Goal: Transaction & Acquisition: Purchase product/service

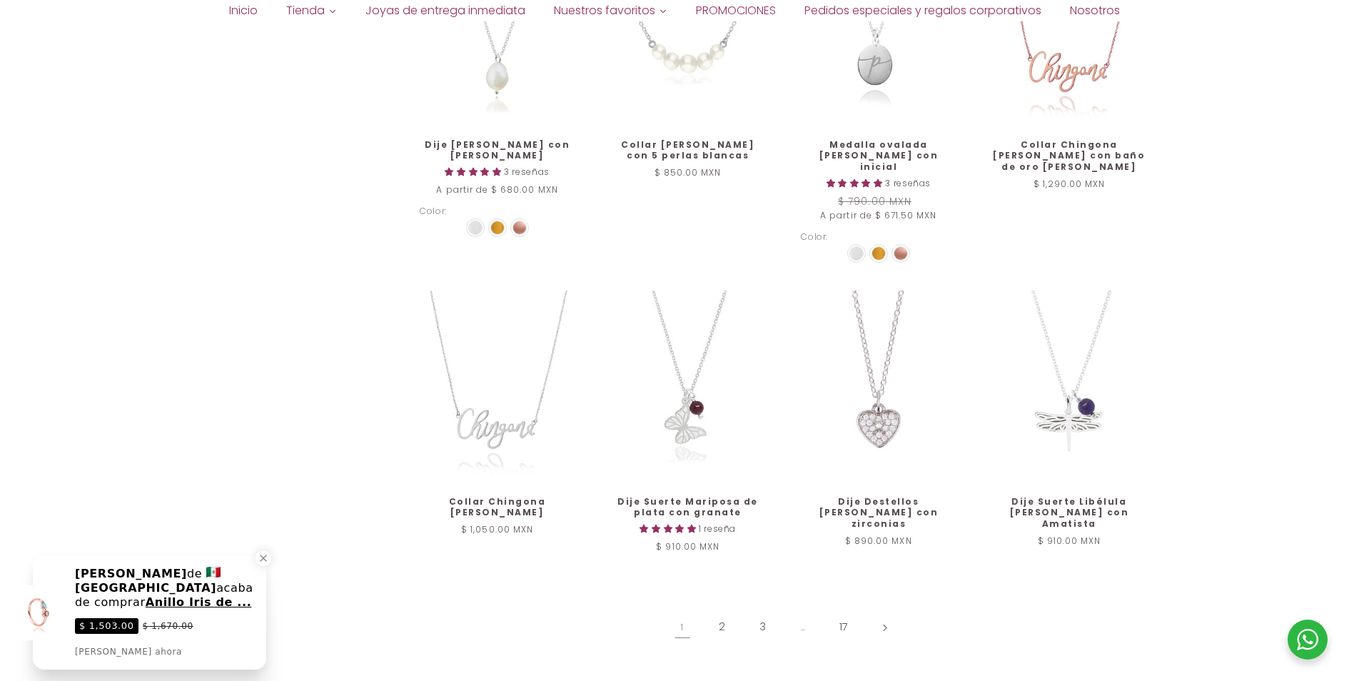
scroll to position [1570, 0]
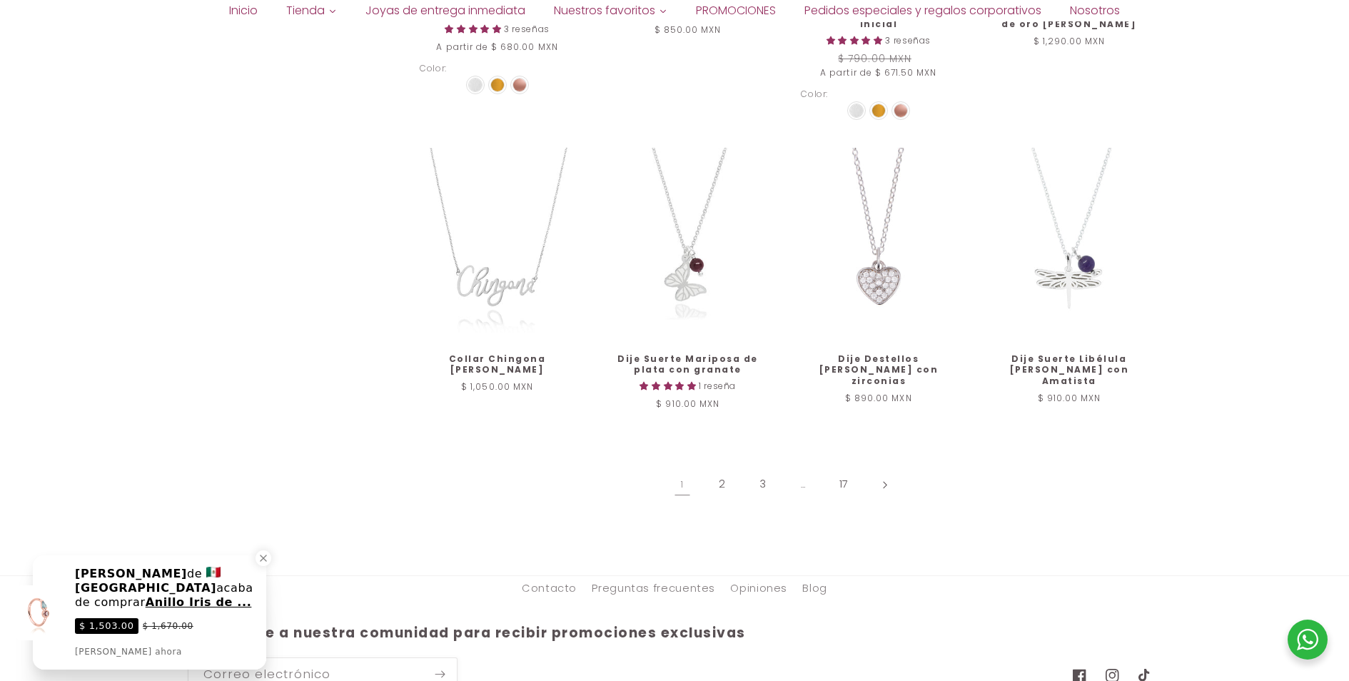
click at [888, 470] on link "Página siguiente" at bounding box center [884, 484] width 33 height 33
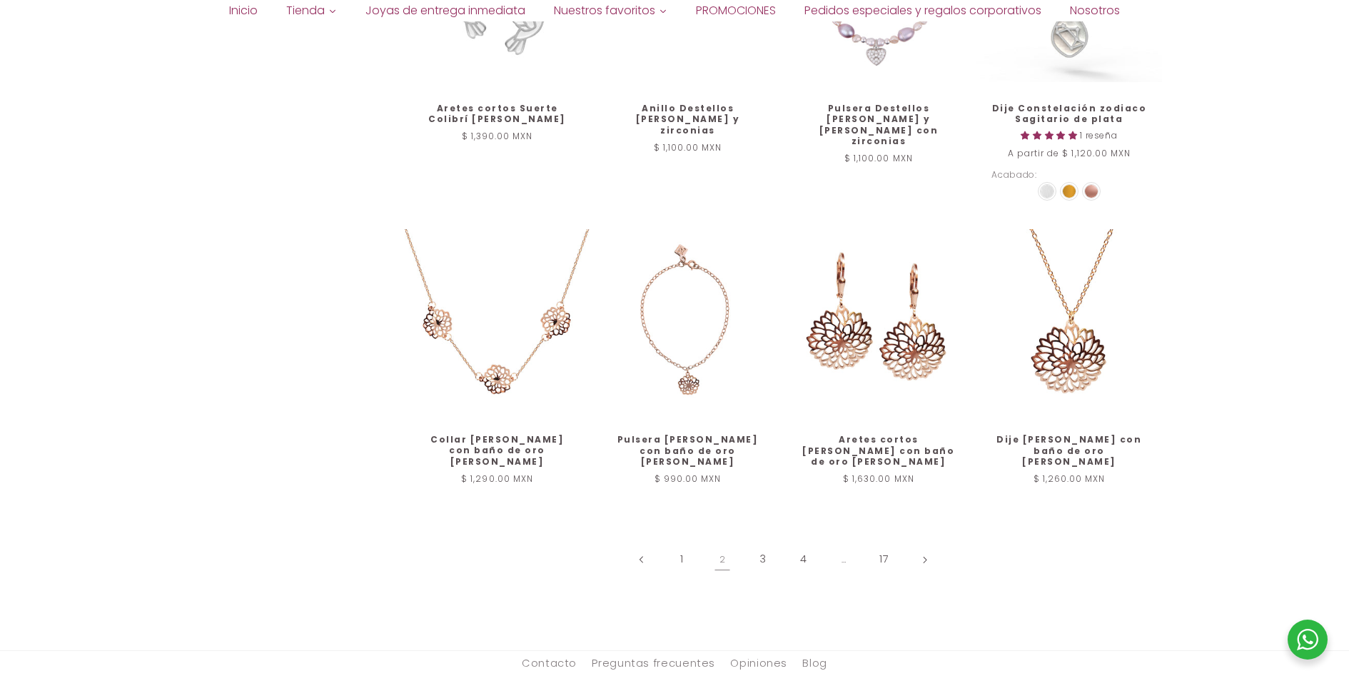
scroll to position [1520, 0]
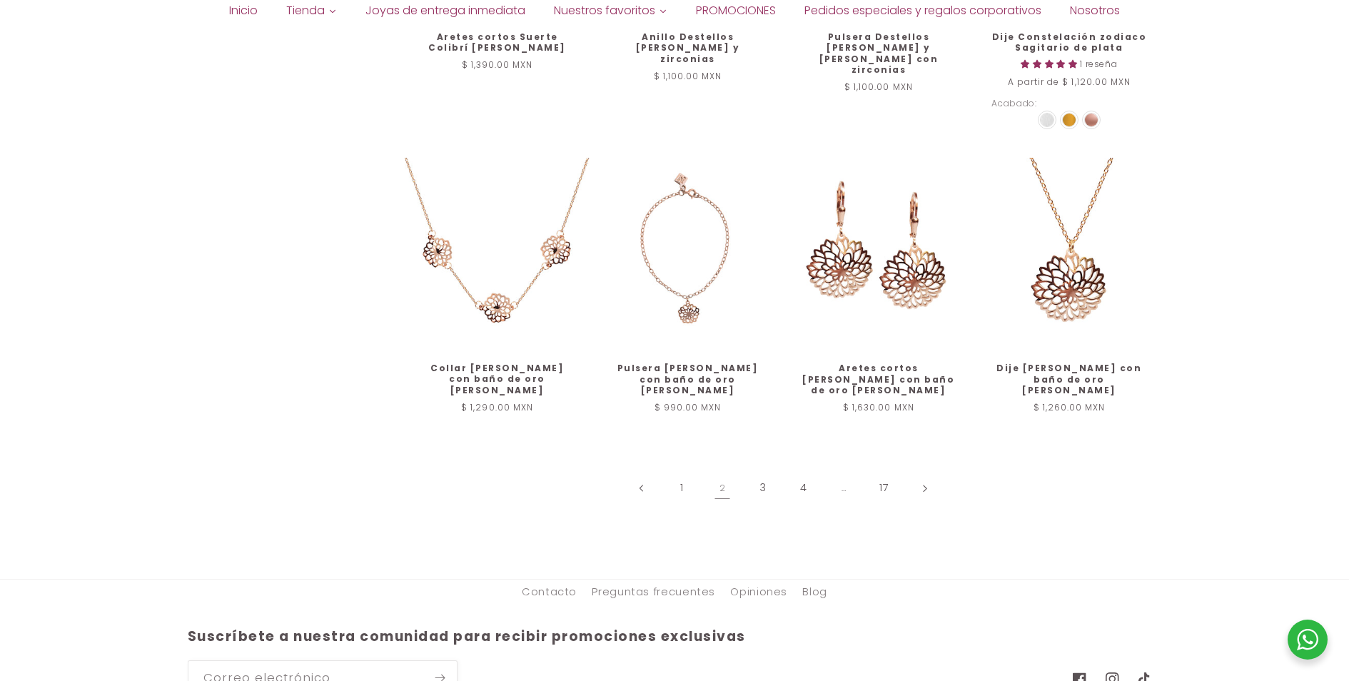
click at [927, 485] on icon "Página siguiente" at bounding box center [926, 488] width 4 height 7
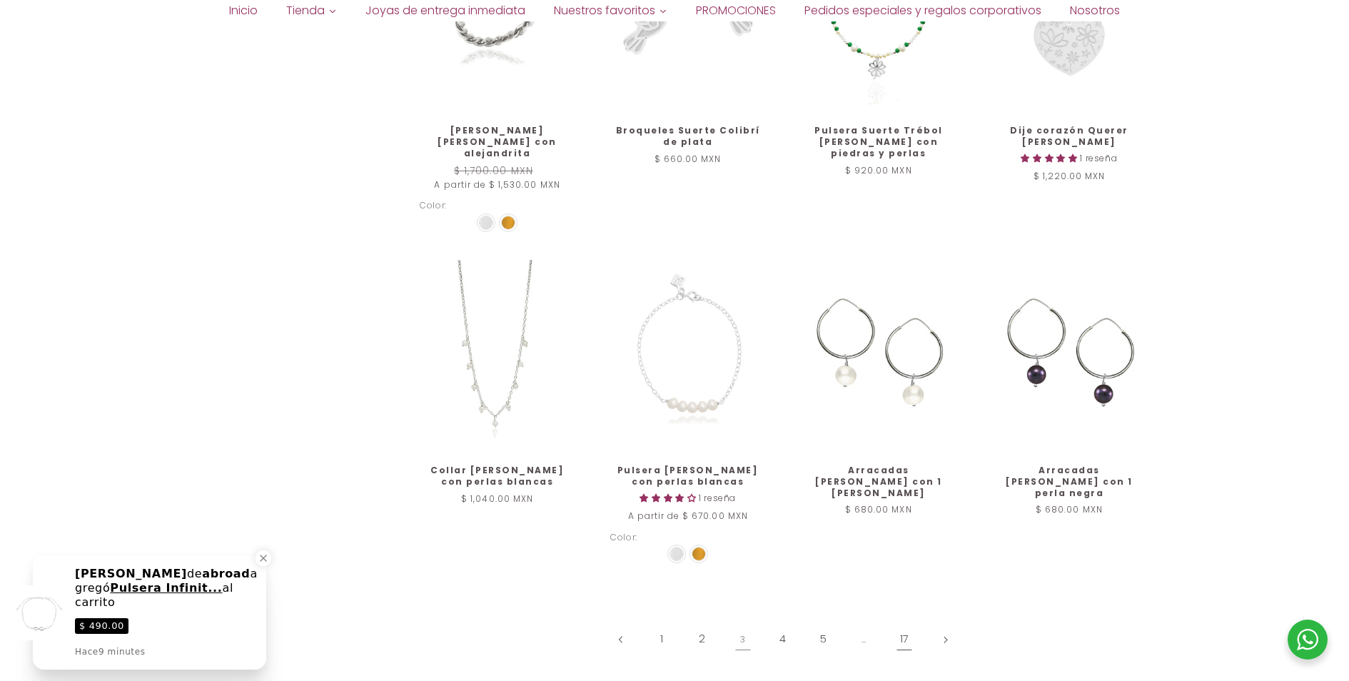
scroll to position [1592, 0]
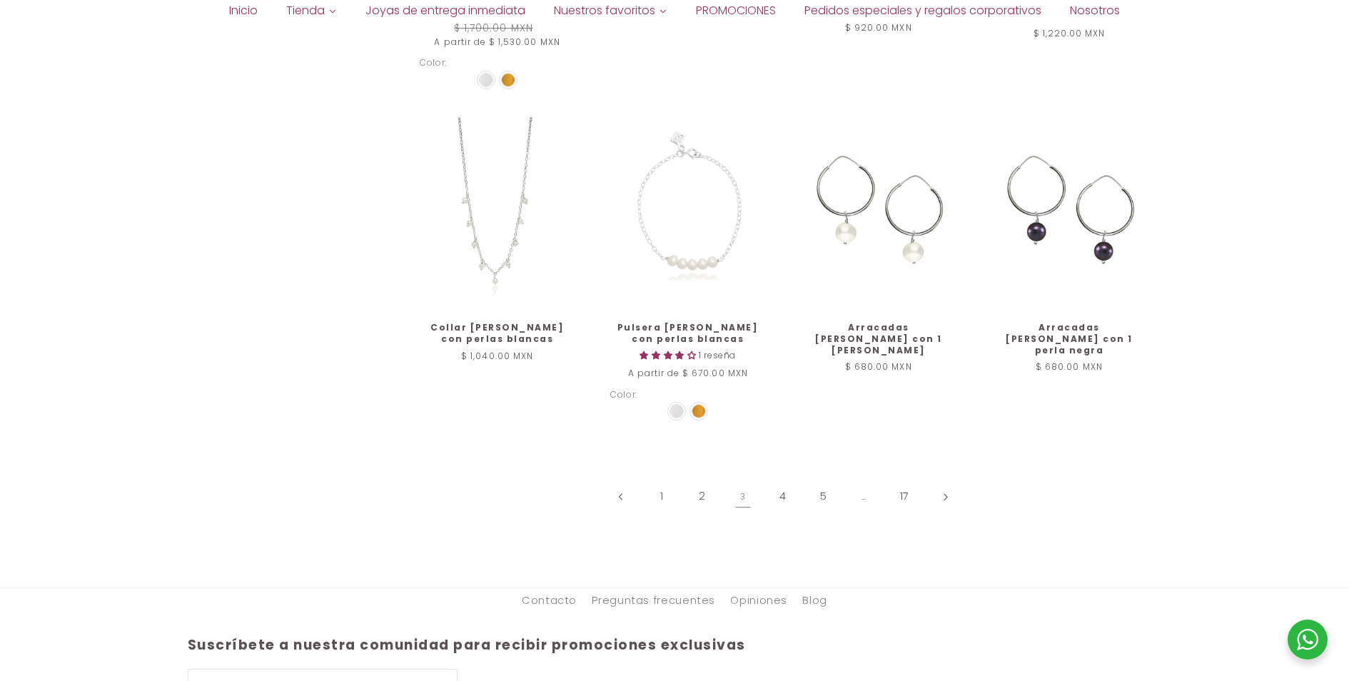
click at [947, 493] on icon "Página siguiente" at bounding box center [946, 496] width 4 height 7
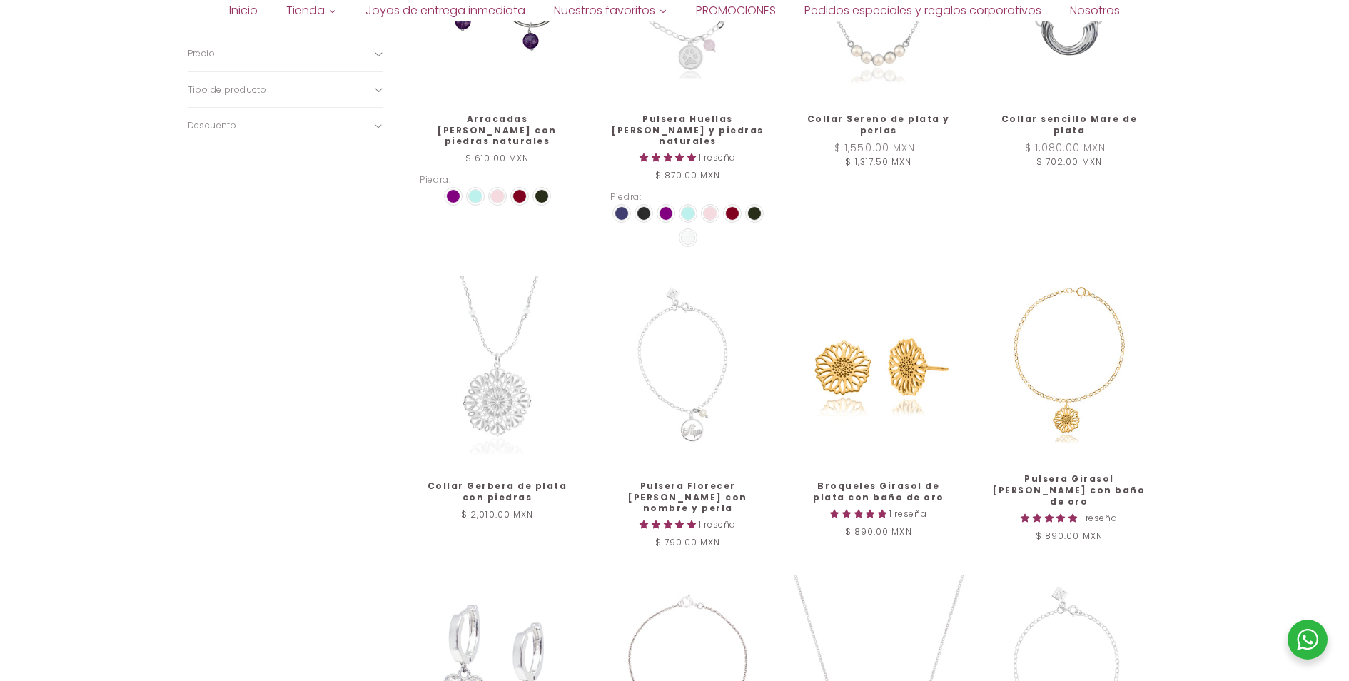
scroll to position [1306, 0]
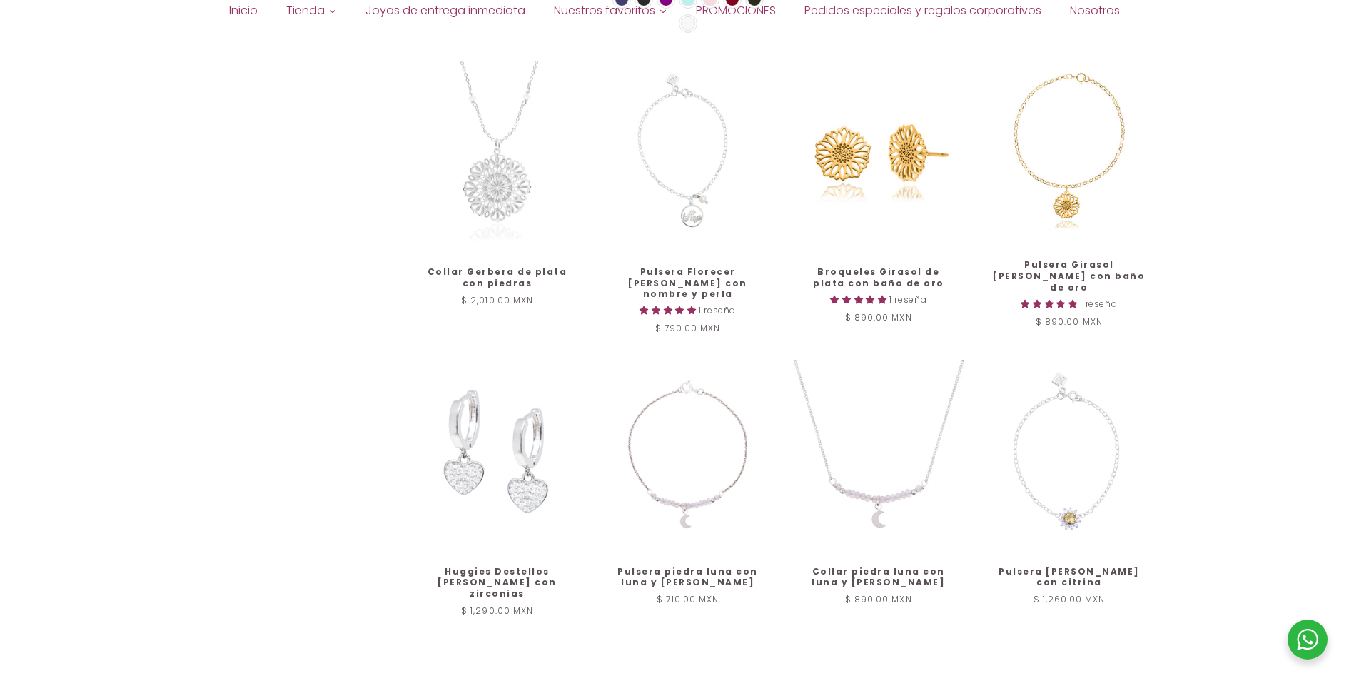
click at [964, 680] on icon "Página siguiente" at bounding box center [966, 691] width 5 height 8
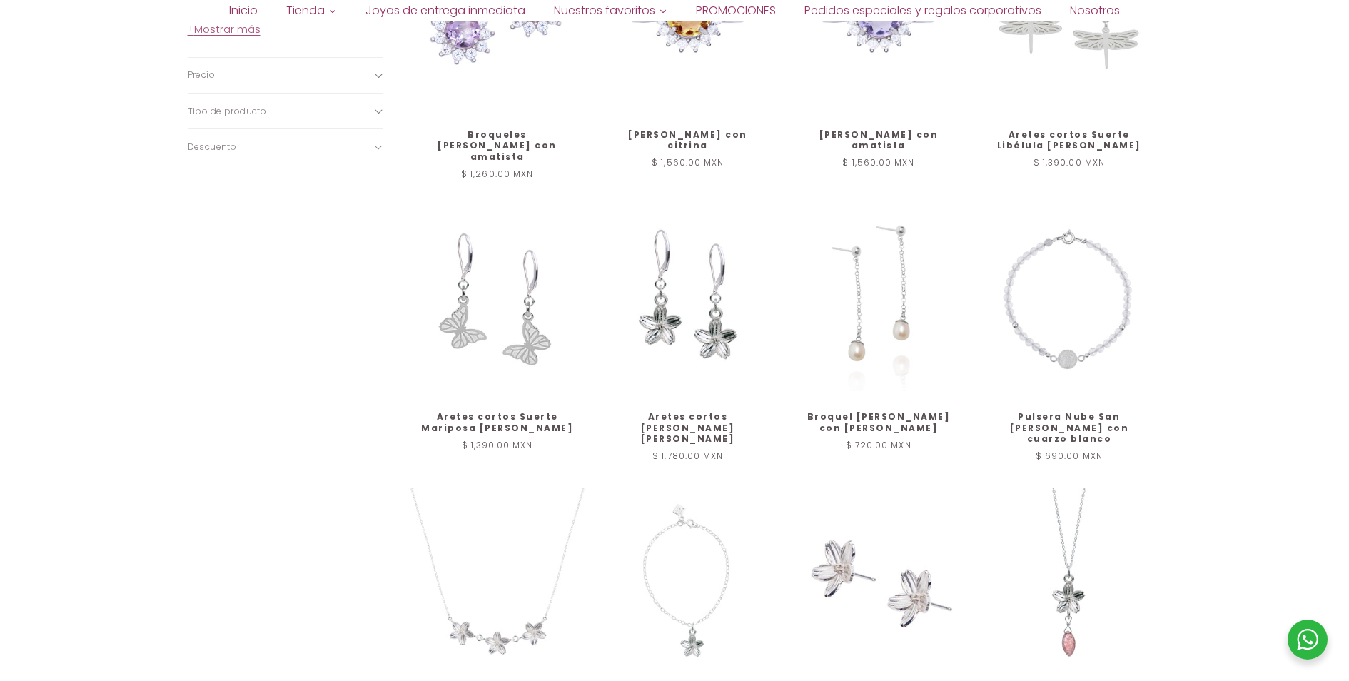
scroll to position [1285, 0]
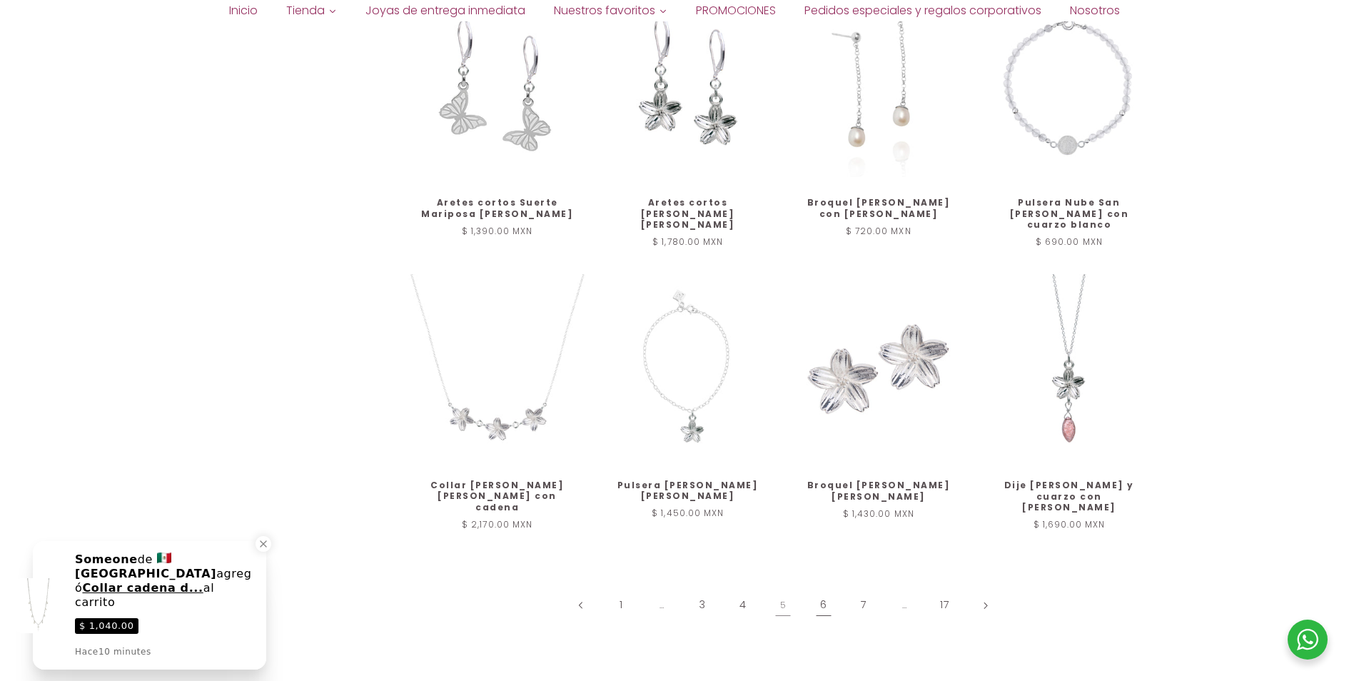
click at [825, 589] on link "6" at bounding box center [823, 605] width 33 height 33
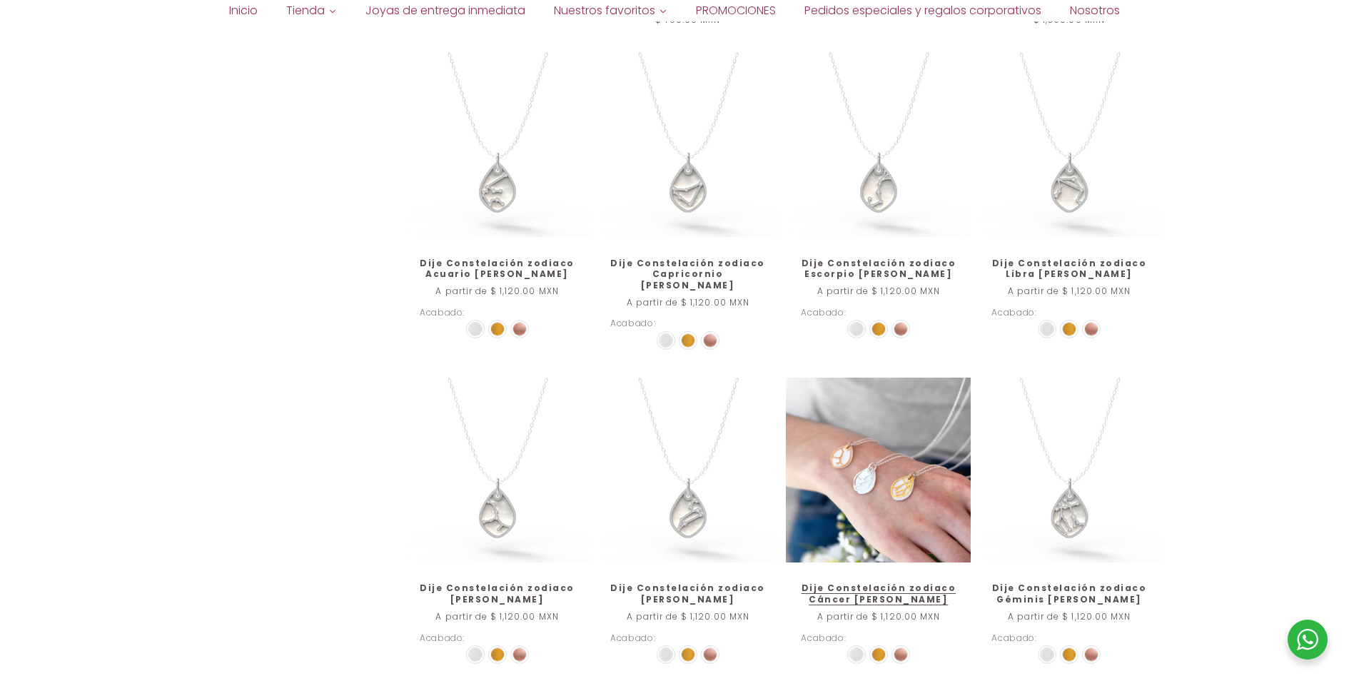
scroll to position [1356, 0]
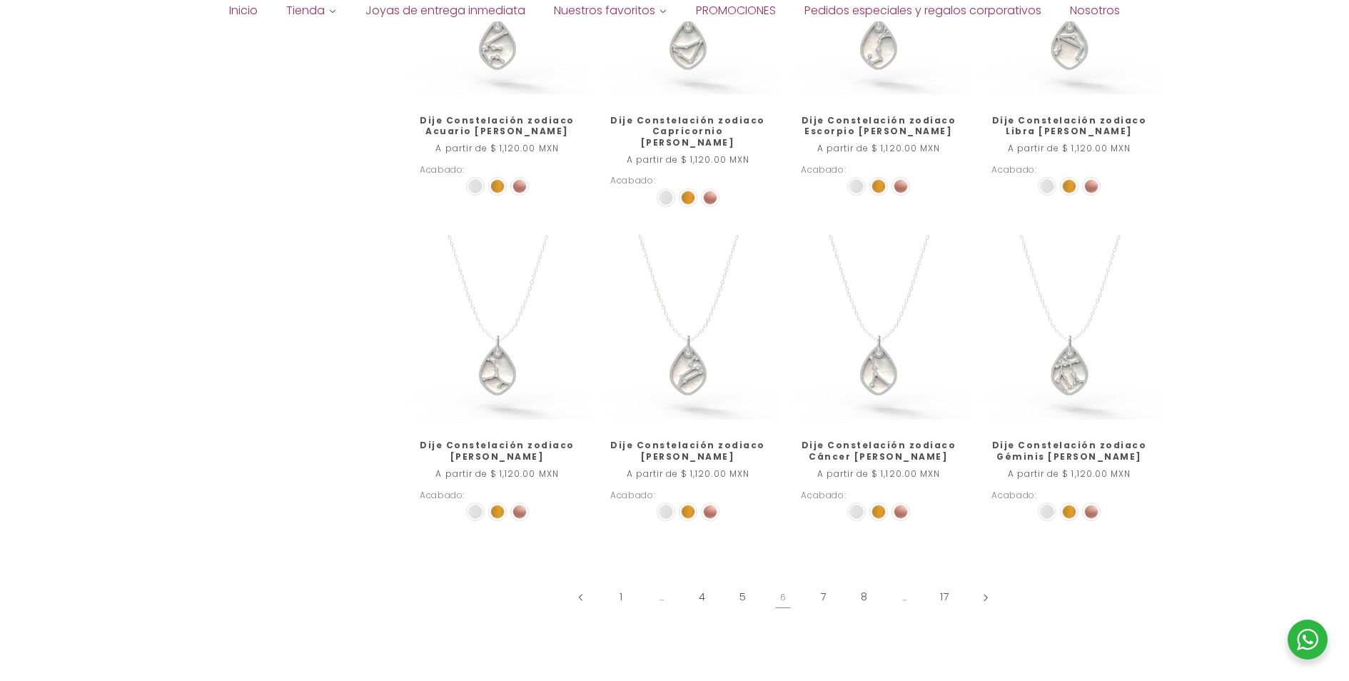
click at [986, 594] on icon "Página siguiente" at bounding box center [986, 597] width 4 height 7
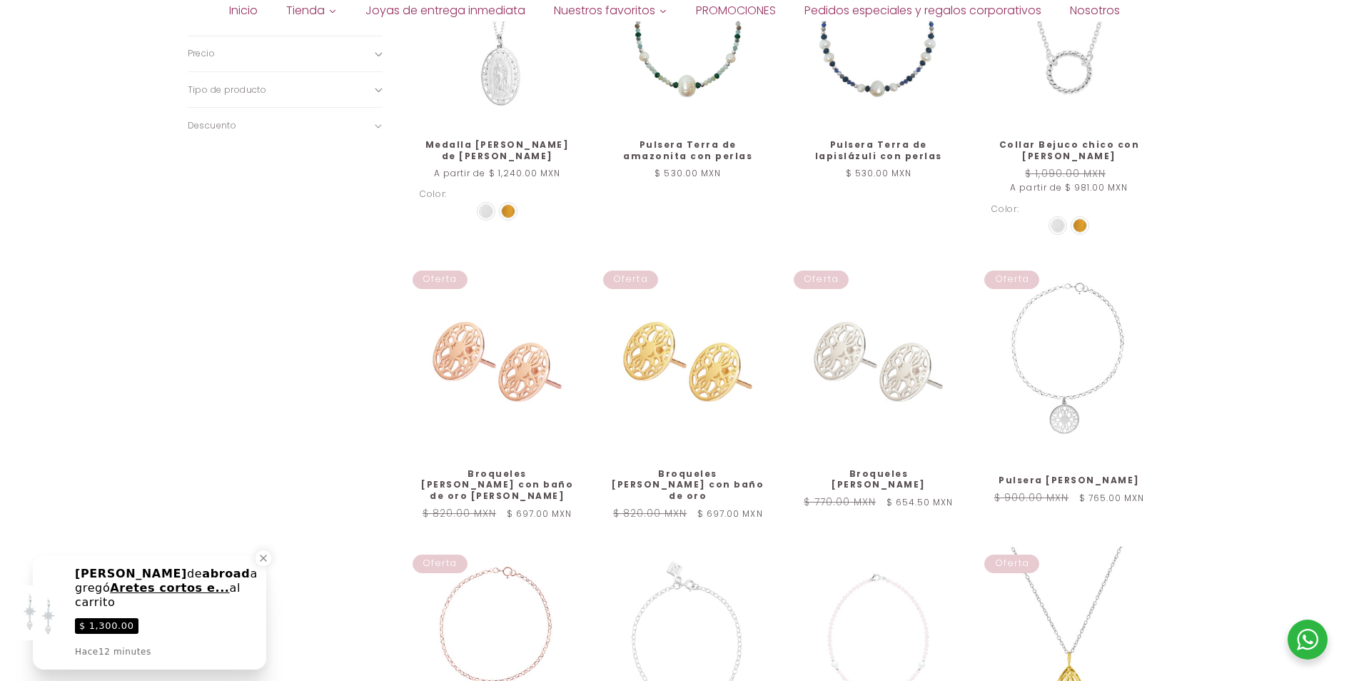
scroll to position [1306, 0]
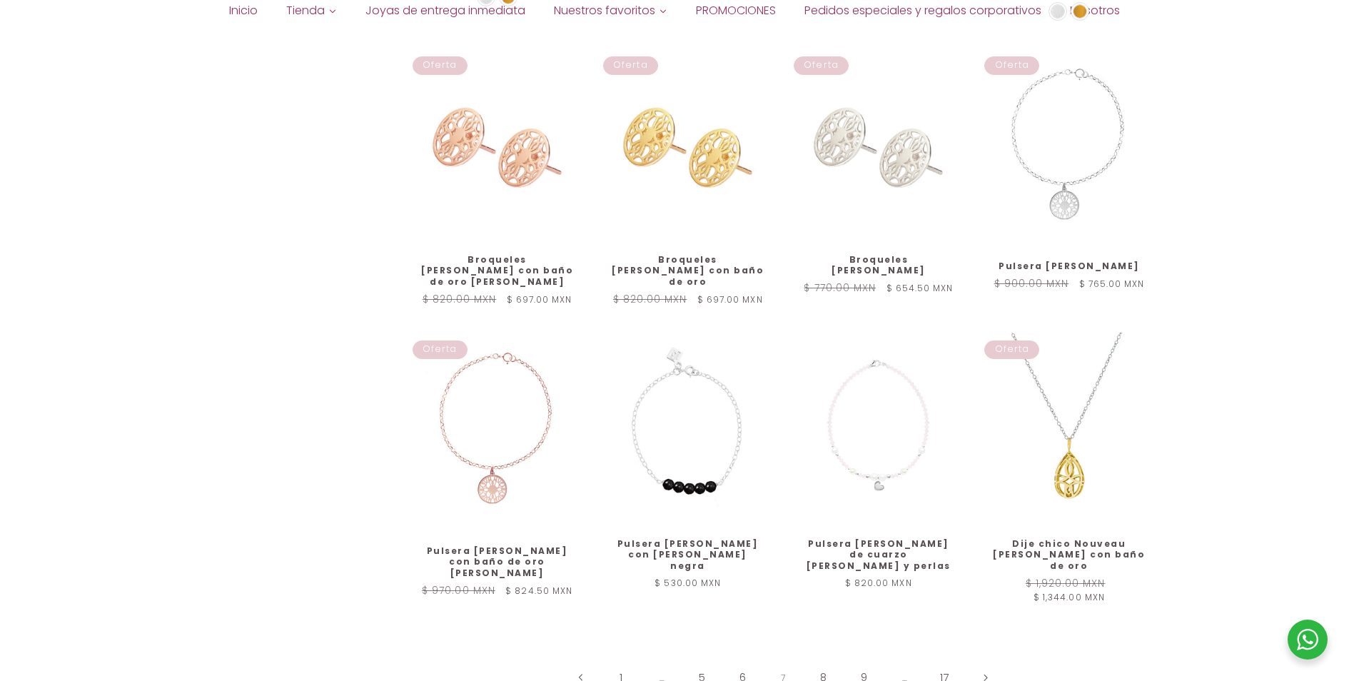
click at [741, 661] on link "6" at bounding box center [742, 677] width 33 height 33
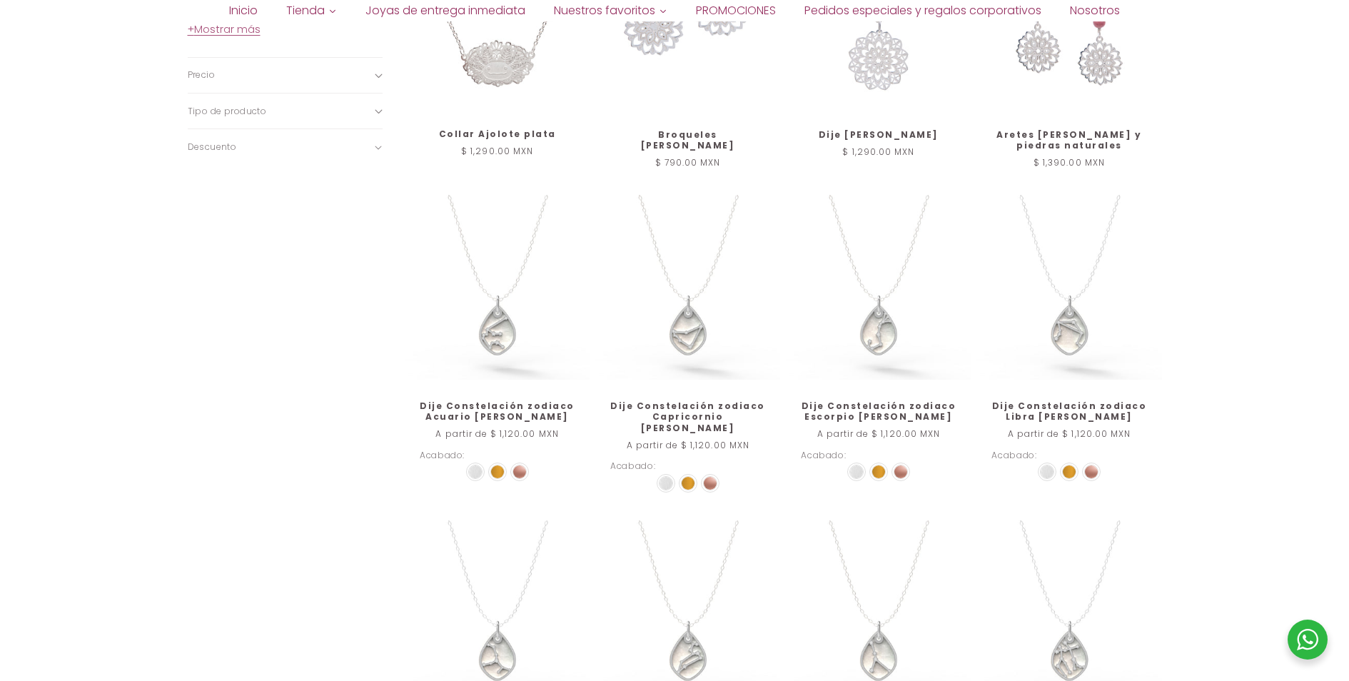
scroll to position [1285, 0]
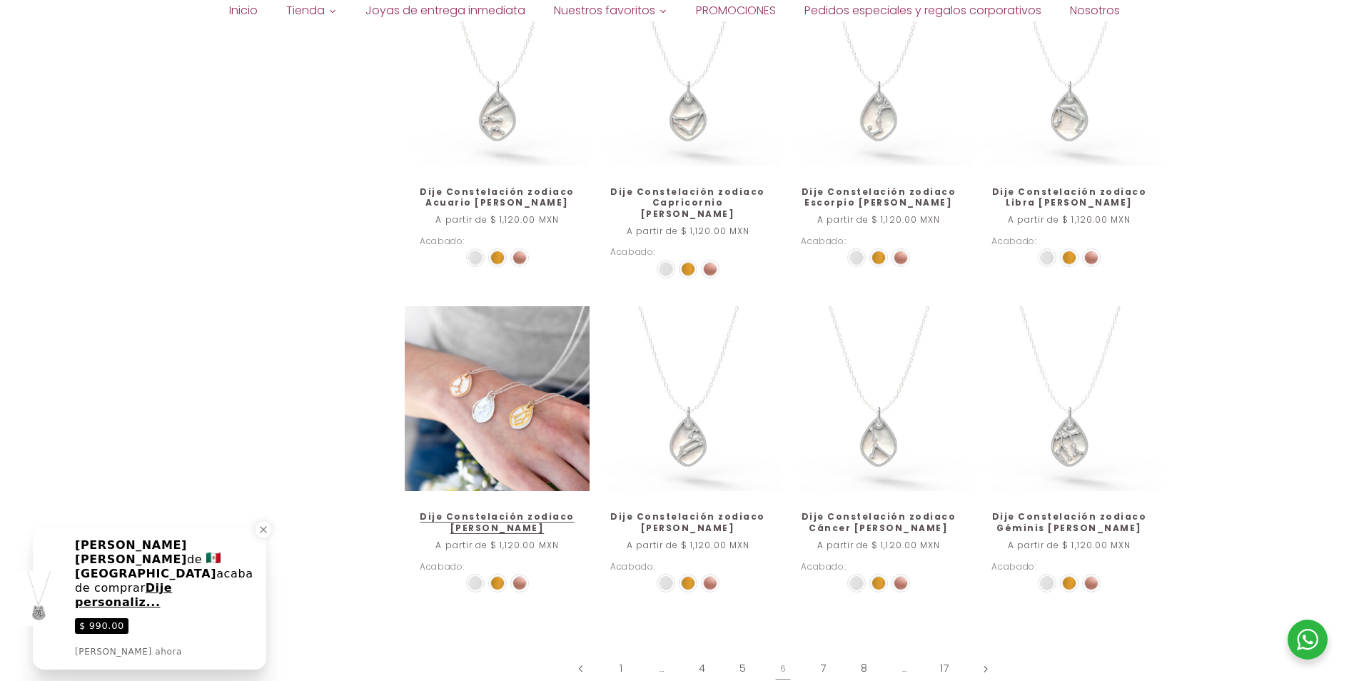
click at [497, 511] on link "Dije Constelación zodiaco [PERSON_NAME]" at bounding box center [497, 522] width 155 height 22
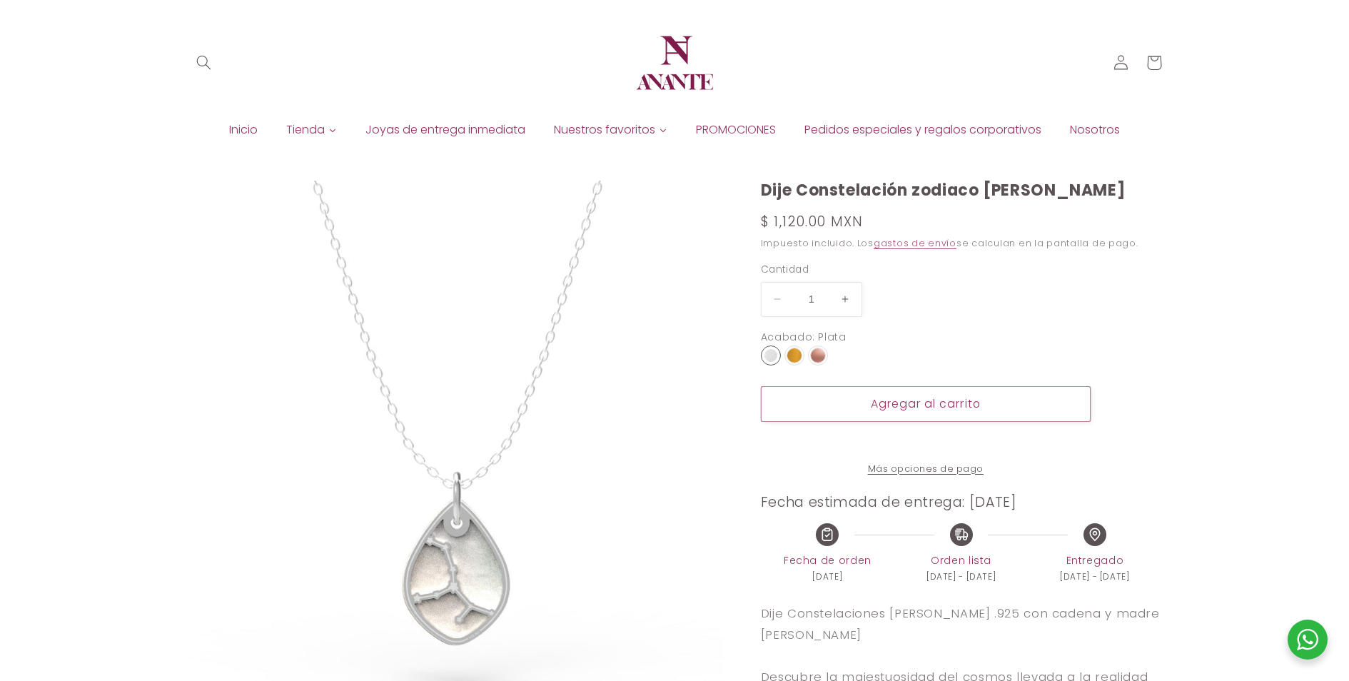
select select "{"isForProduct":true,"id":45146790625434,"title":"Plata","available":true,"pric…"
select select "{"isForProduct":false,"id":45146792755354,"title":"Plata","available":true,"pri…"
click at [906, 476] on div at bounding box center [926, 469] width 330 height 14
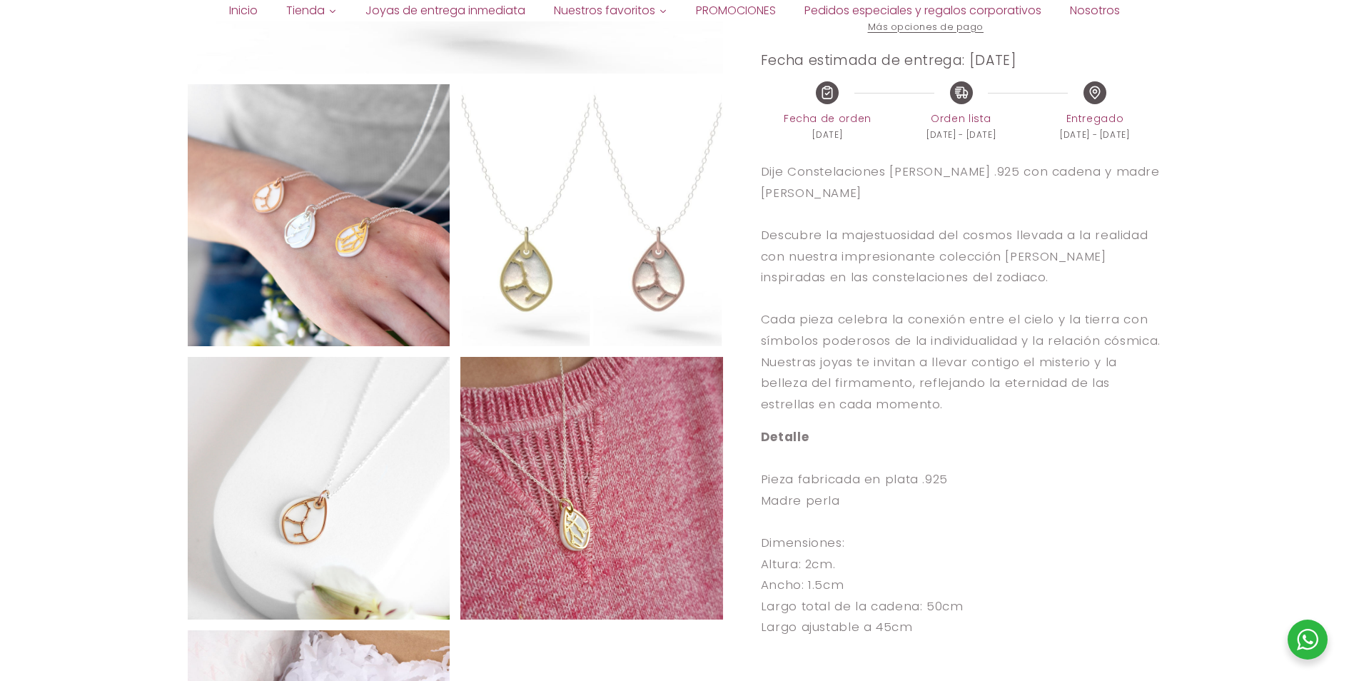
scroll to position [642, 0]
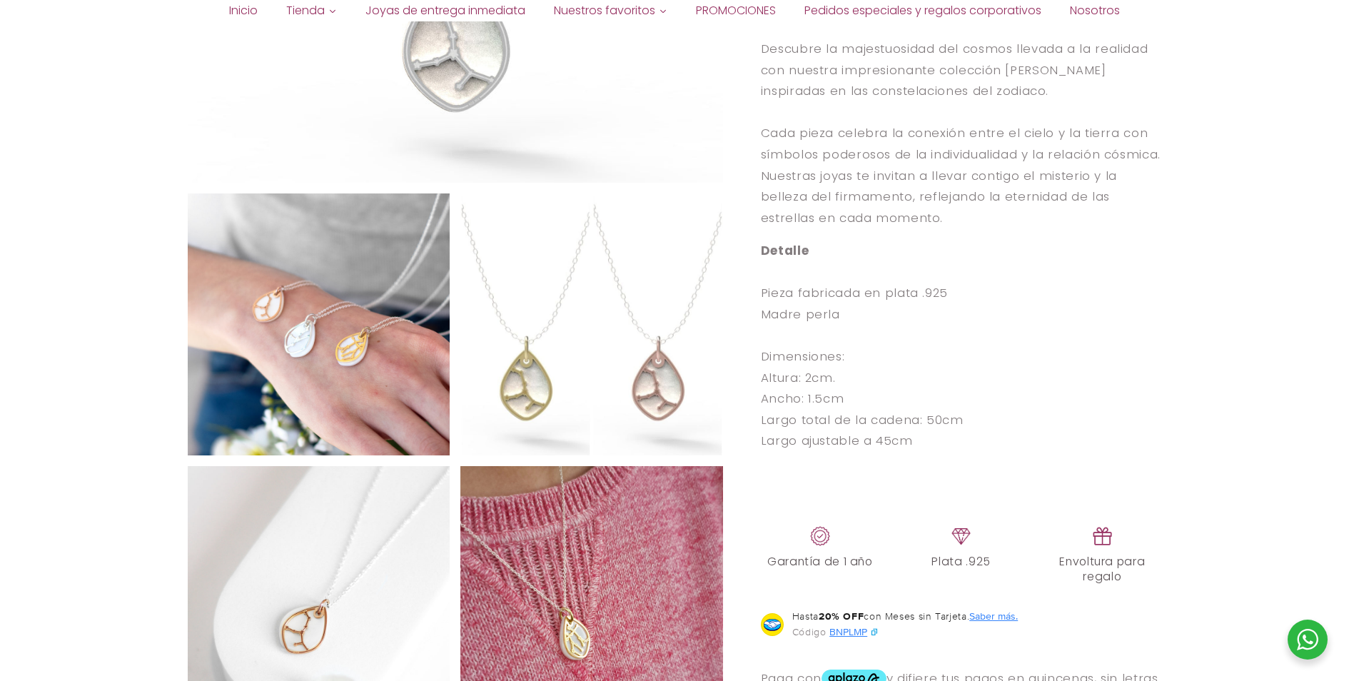
select select "{"isForProduct":true,"id":45146790625434,"title":"Plata","available":true,"pric…"
select select "{"isForProduct":false,"id":45146792755354,"title":"Plata","available":true,"pri…"
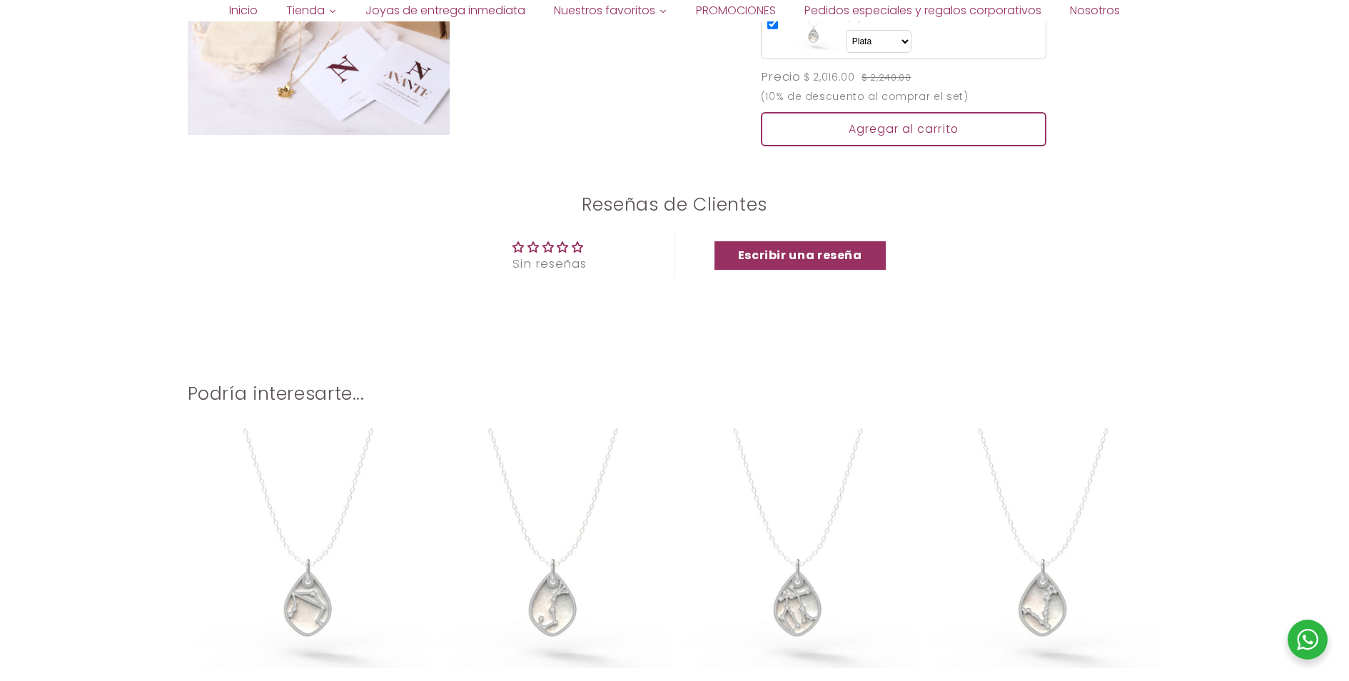
scroll to position [1570, 0]
